Goal: Answer question/provide support

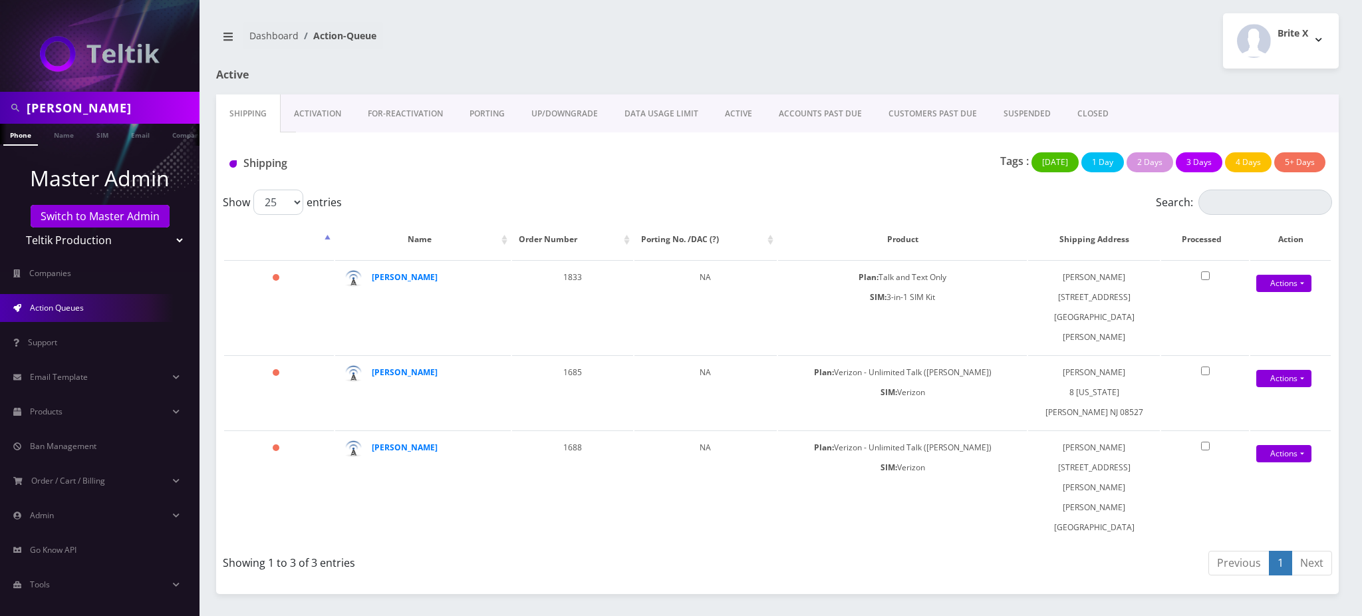
click at [0, 79] on nav "ziemer Phone Name SIM Email Company Customer Master Admin Switch to Master Admi…" at bounding box center [99, 308] width 199 height 616
paste input "[PERSON_NAME]"
type input "[PERSON_NAME]"
click at [64, 134] on link "Name" at bounding box center [63, 135] width 33 height 22
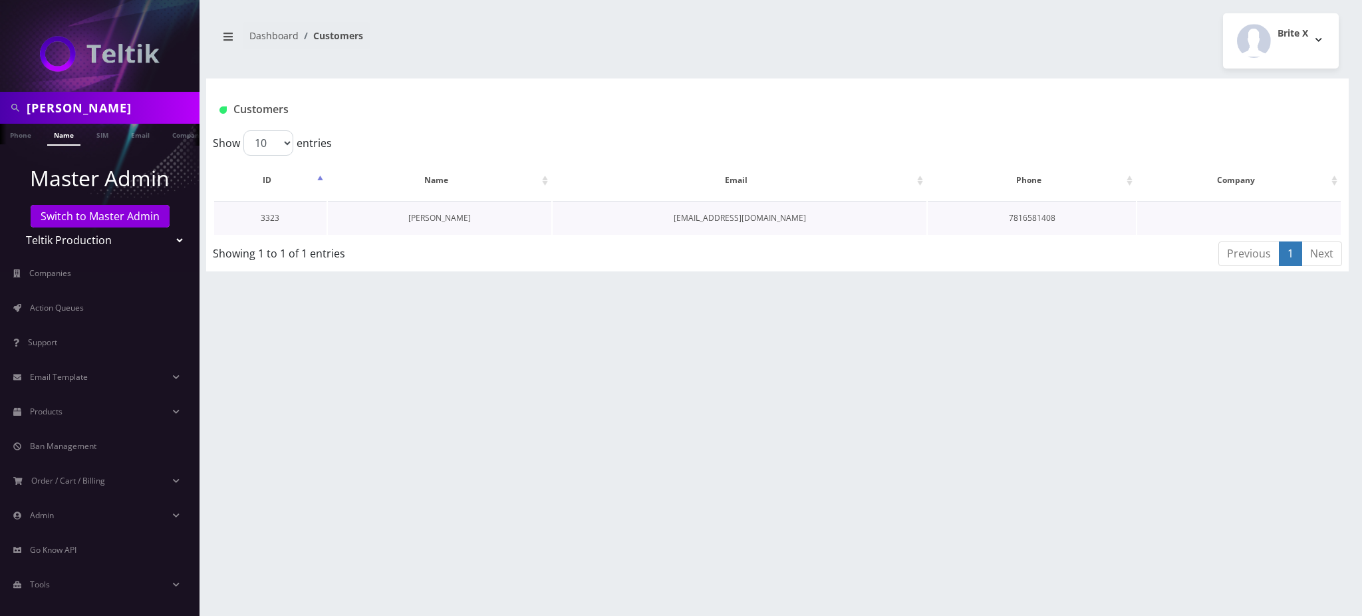
click at [442, 217] on link "[PERSON_NAME]" at bounding box center [439, 217] width 63 height 11
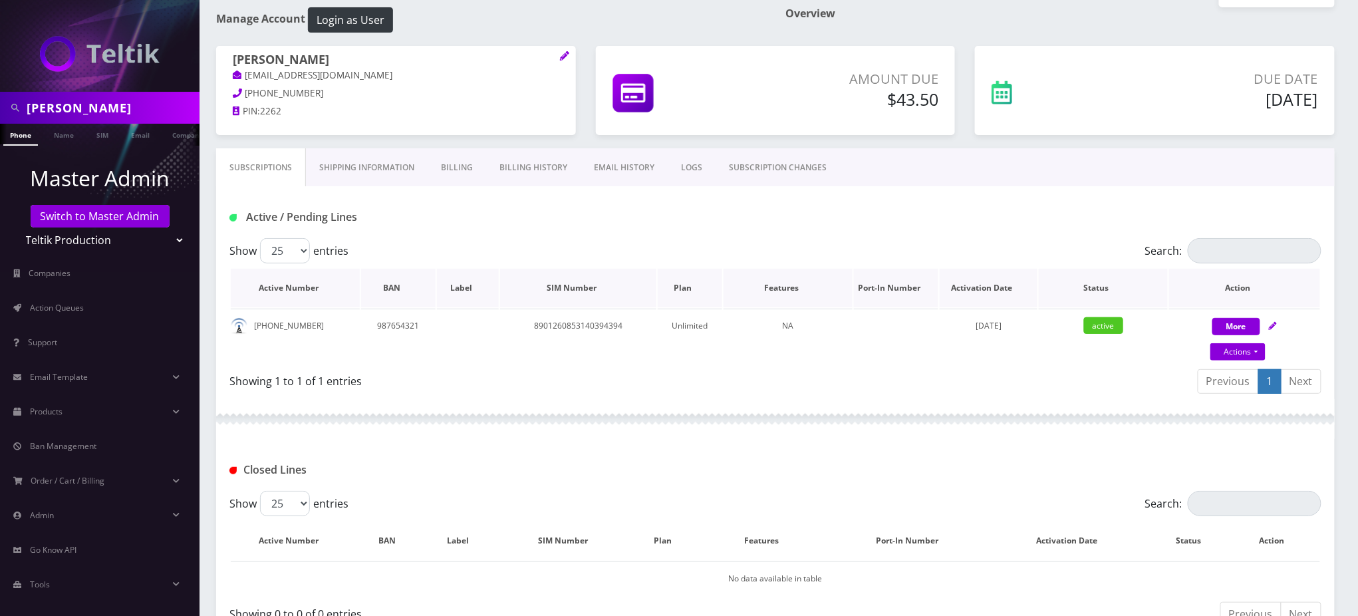
scroll to position [88, 0]
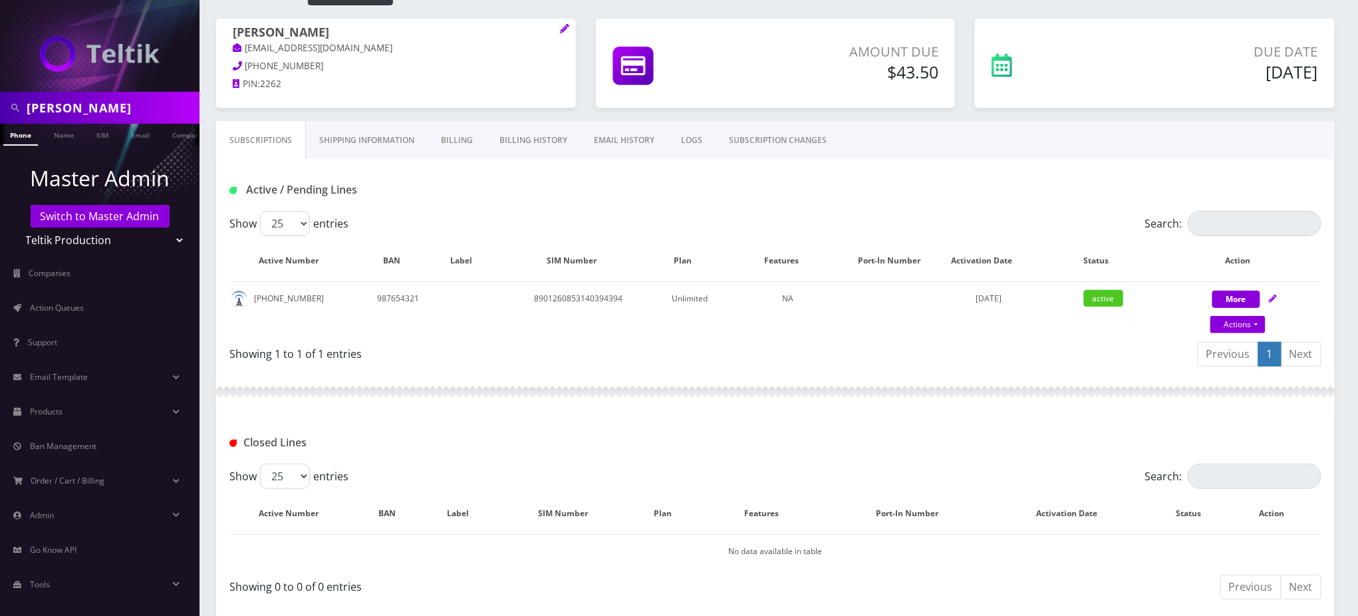
click at [467, 142] on link "Billing" at bounding box center [457, 140] width 59 height 39
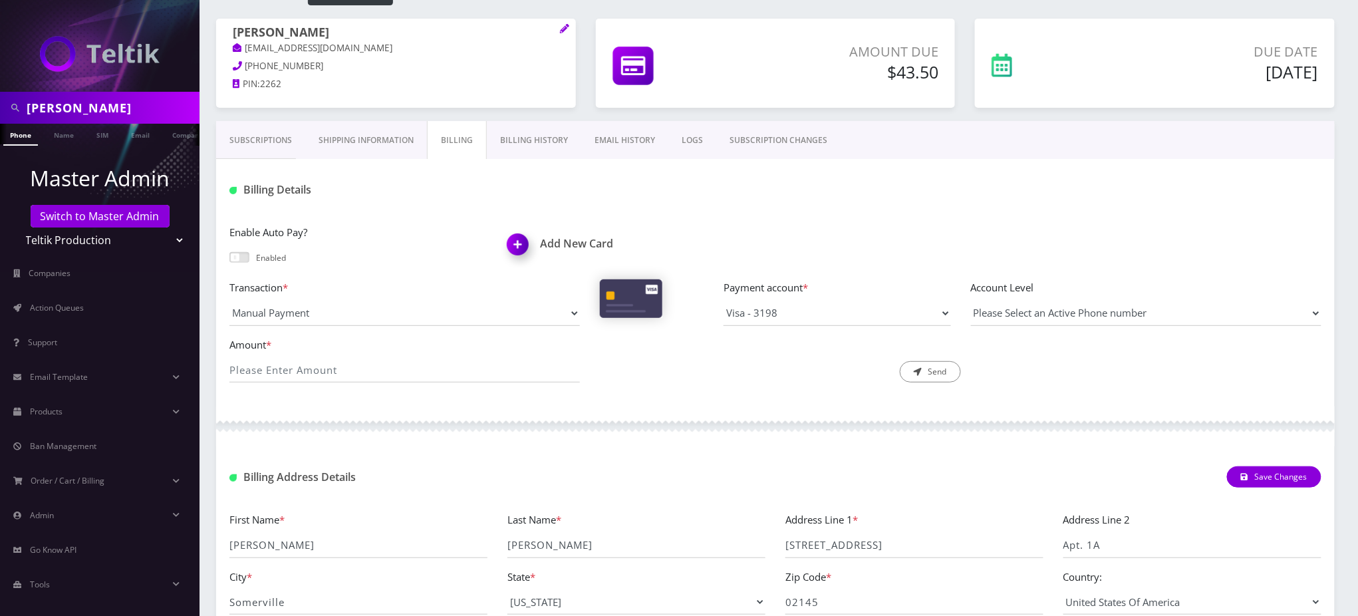
click at [541, 134] on link "Billing History" at bounding box center [534, 140] width 94 height 39
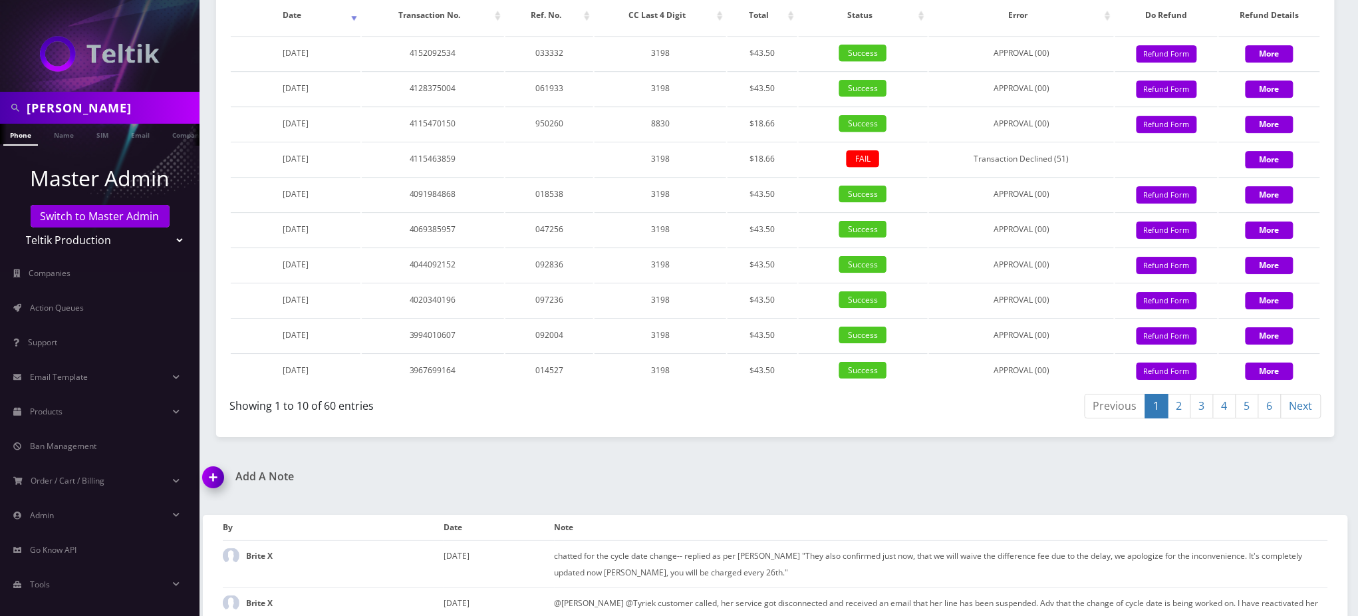
scroll to position [1773, 0]
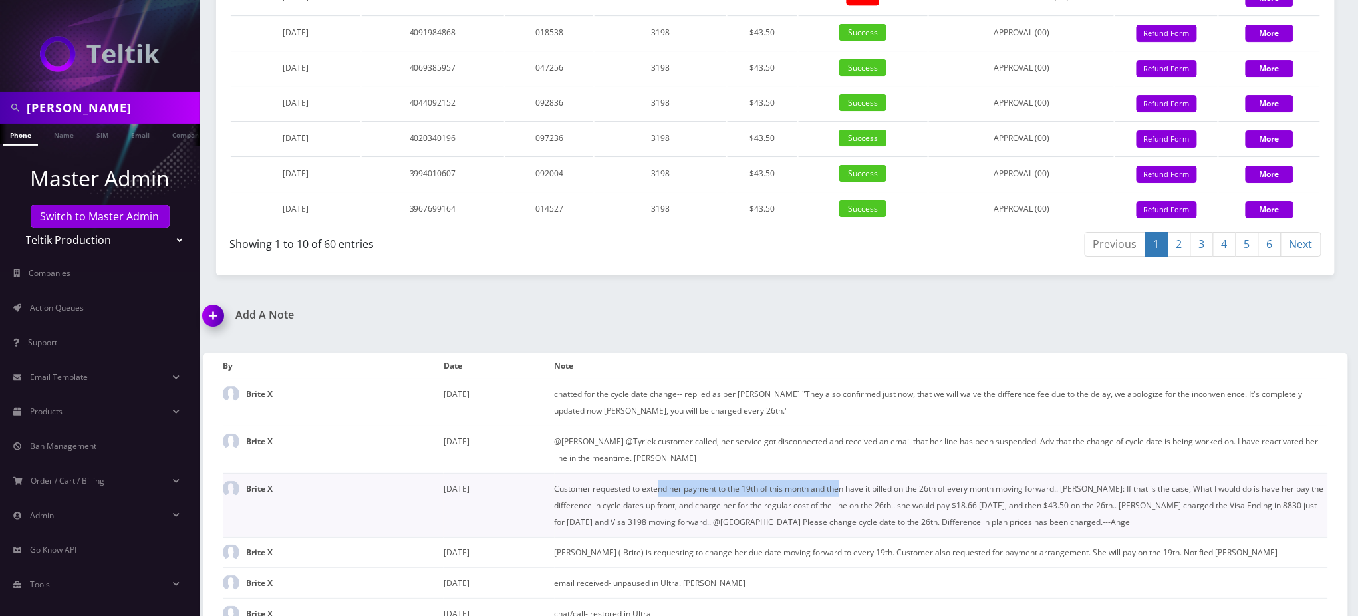
drag, startPoint x: 660, startPoint y: 498, endPoint x: 842, endPoint y: 500, distance: 182.9
click at [842, 500] on td "Customer requested to extend her payment to the 19th of this month and then hav…" at bounding box center [941, 505] width 773 height 64
drag, startPoint x: 894, startPoint y: 516, endPoint x: 834, endPoint y: 522, distance: 60.1
click at [834, 522] on td "Customer requested to extend her payment to the 19th of this month and then hav…" at bounding box center [941, 505] width 773 height 64
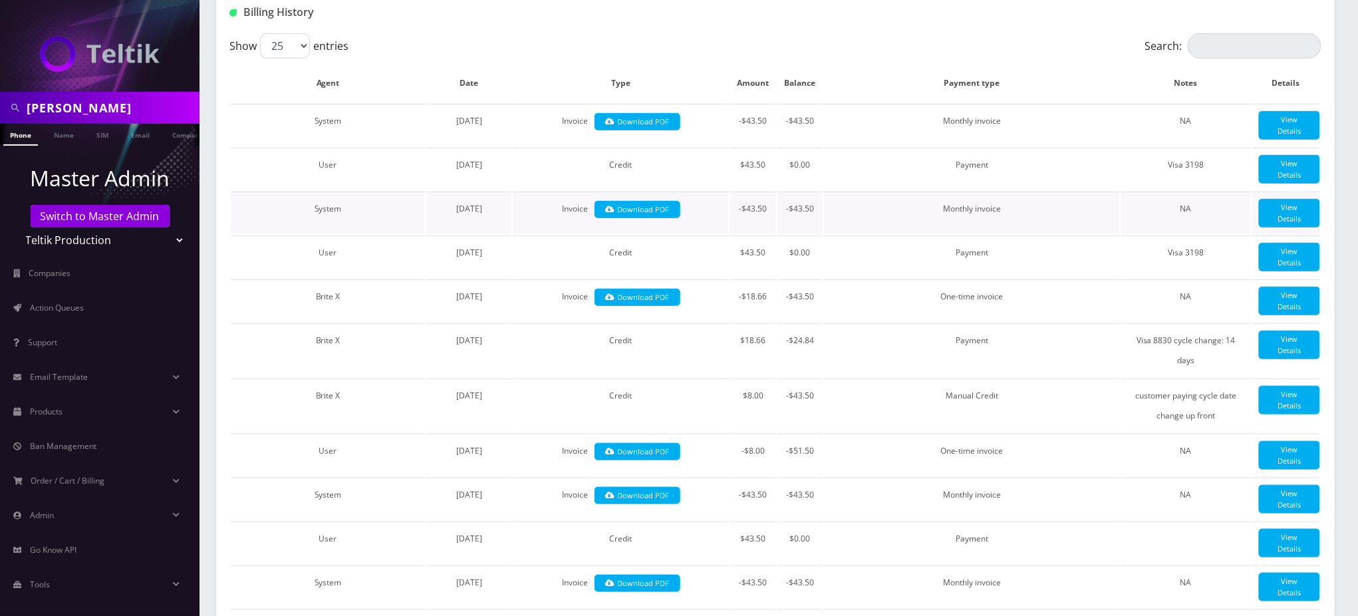
scroll to position [0, 0]
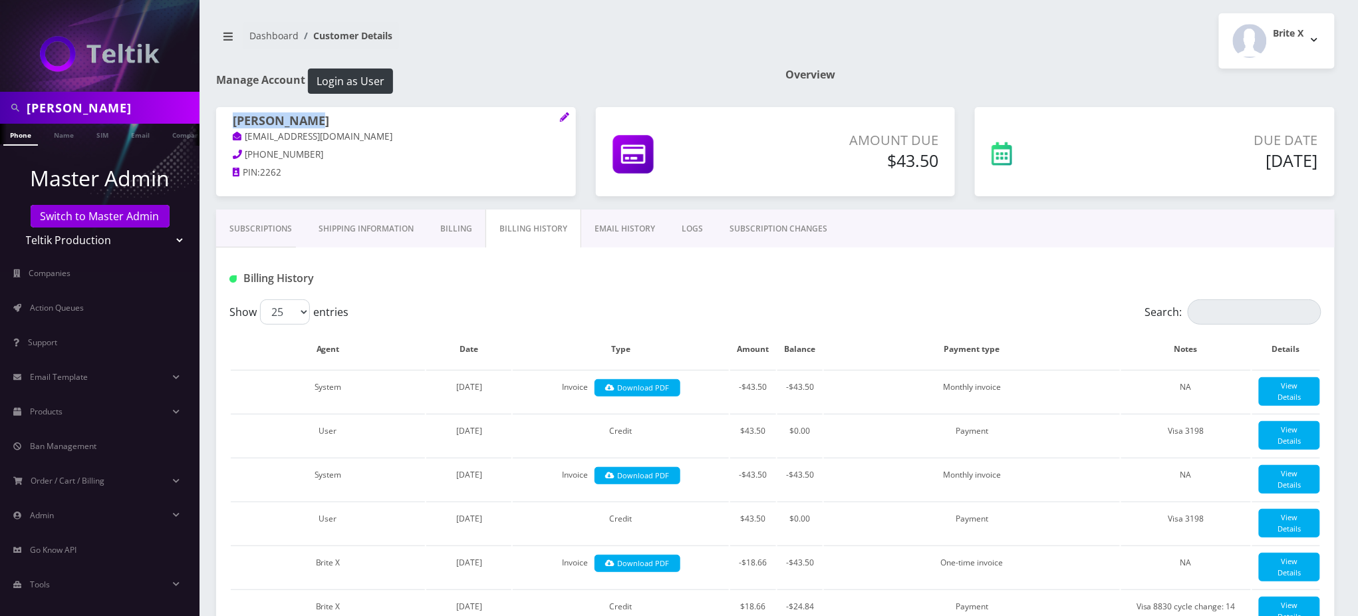
drag, startPoint x: 328, startPoint y: 116, endPoint x: 227, endPoint y: 114, distance: 101.1
click at [227, 114] on div "[PERSON_NAME] [EMAIL_ADDRESS][DOMAIN_NAME] [PHONE_NUMBER] PIN: 2262" at bounding box center [396, 148] width 360 height 83
copy h1 "[PERSON_NAME]"
